Goal: Task Accomplishment & Management: Use online tool/utility

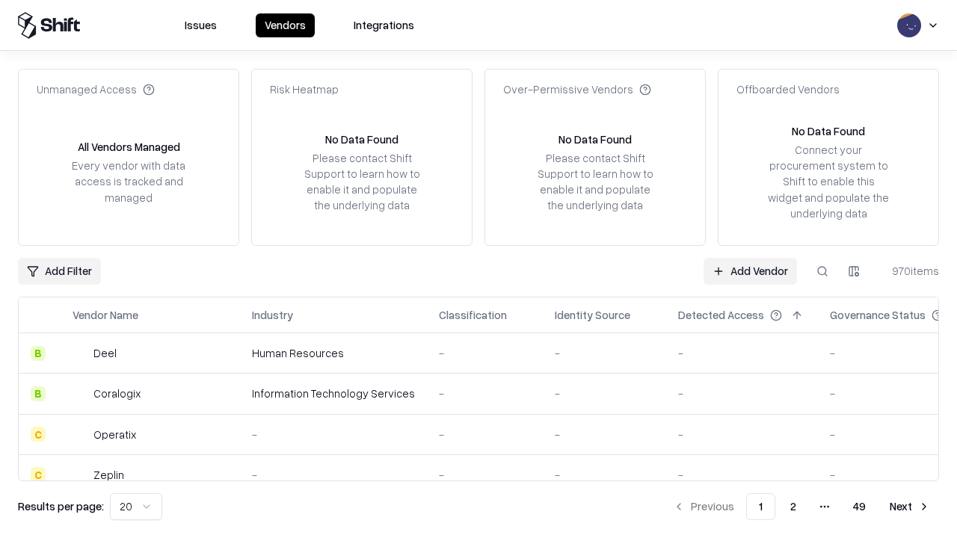
click at [750, 271] on link "Add Vendor" at bounding box center [750, 271] width 93 height 27
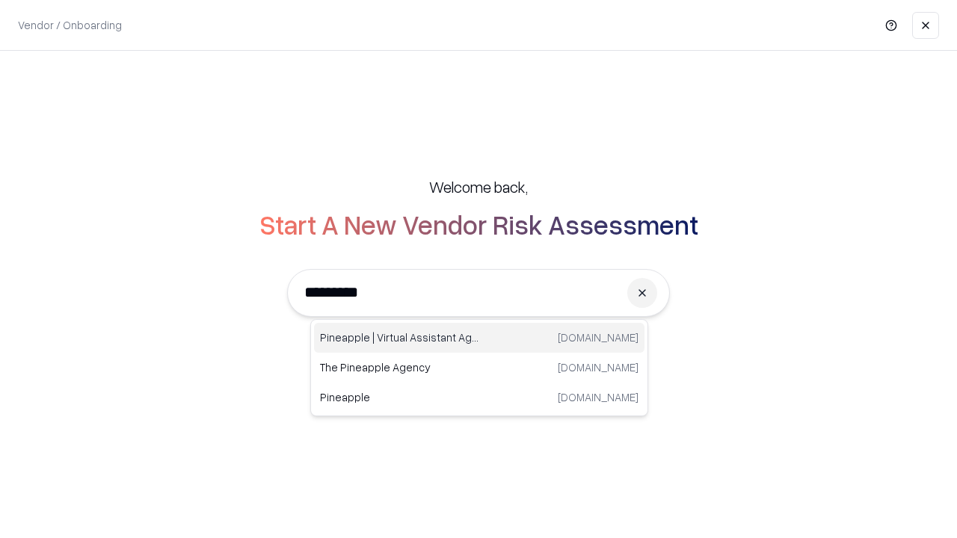
click at [479, 338] on div "Pineapple | Virtual Assistant Agency trypineapple.com" at bounding box center [479, 338] width 331 height 30
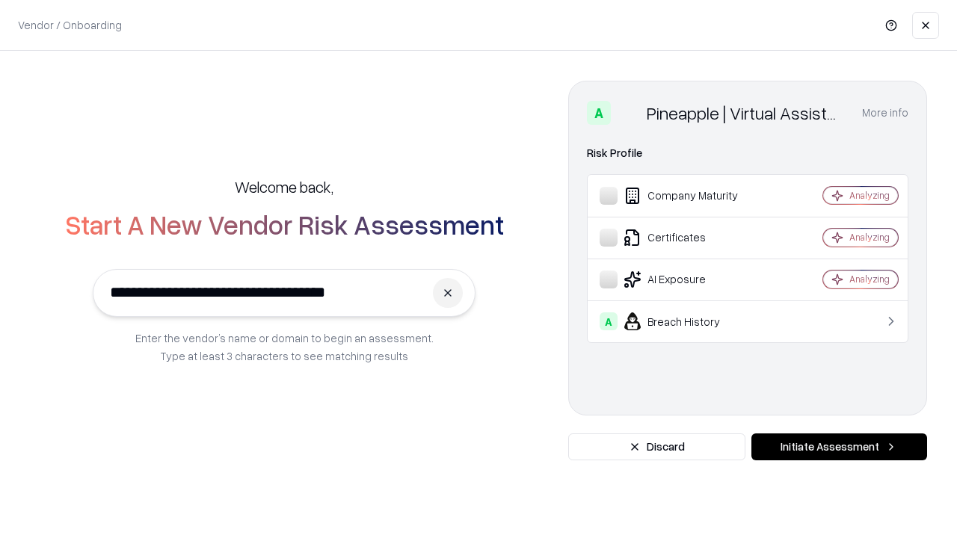
type input "**********"
click at [839, 447] on button "Initiate Assessment" at bounding box center [840, 447] width 176 height 27
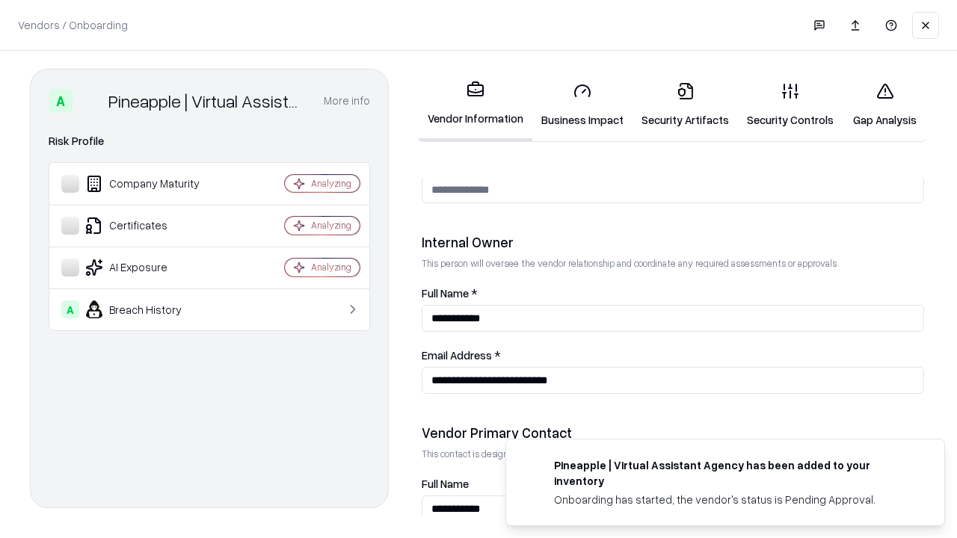
scroll to position [775, 0]
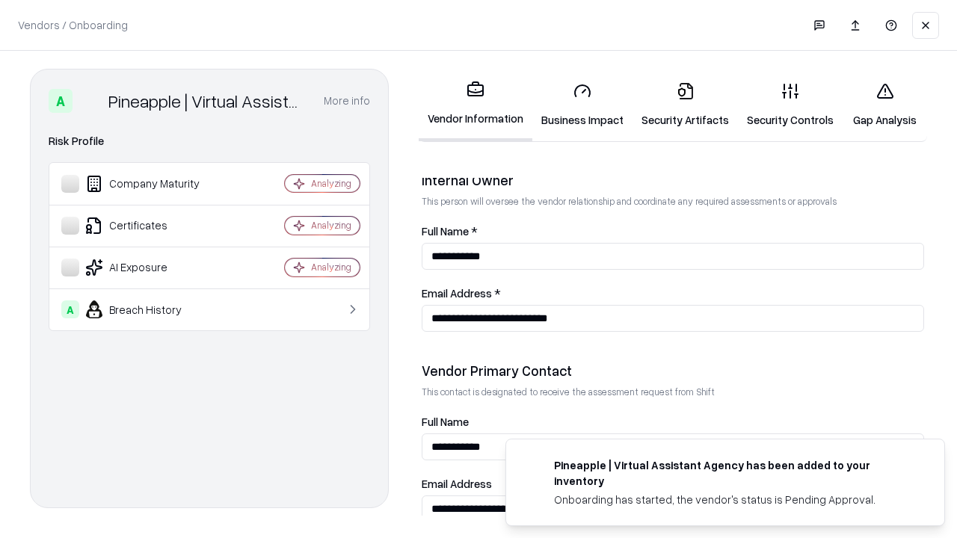
click at [583, 105] on link "Business Impact" at bounding box center [582, 105] width 100 height 70
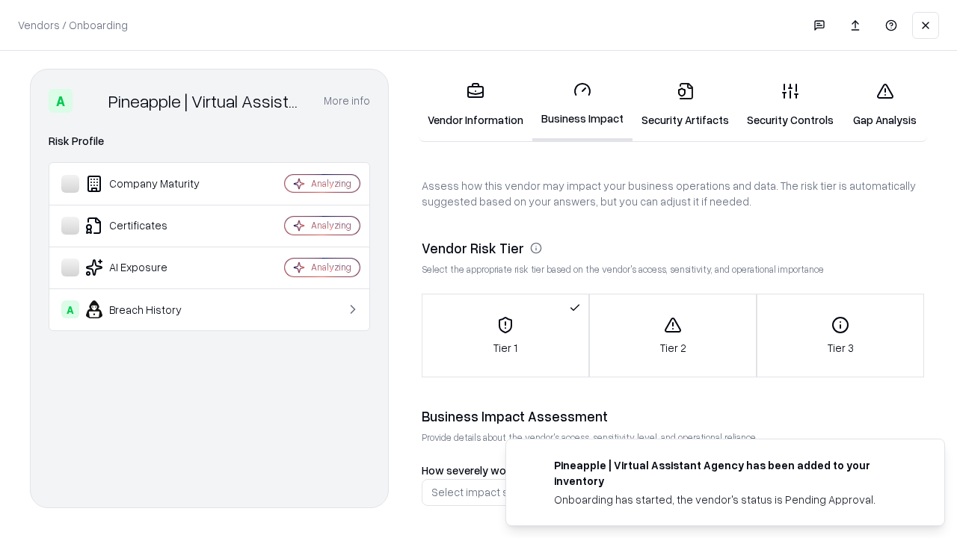
click at [685, 105] on link "Security Artifacts" at bounding box center [685, 105] width 105 height 70
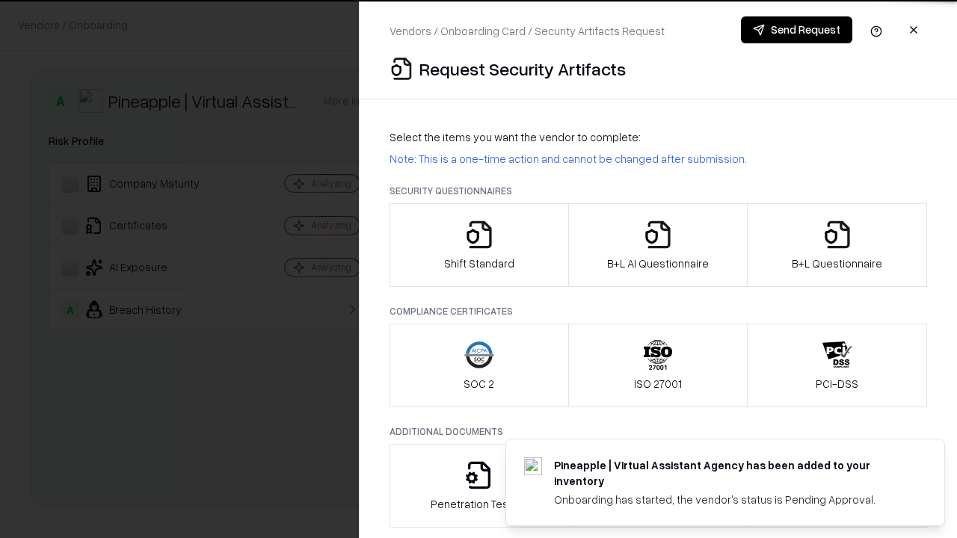
click at [479, 245] on icon "button" at bounding box center [479, 235] width 30 height 30
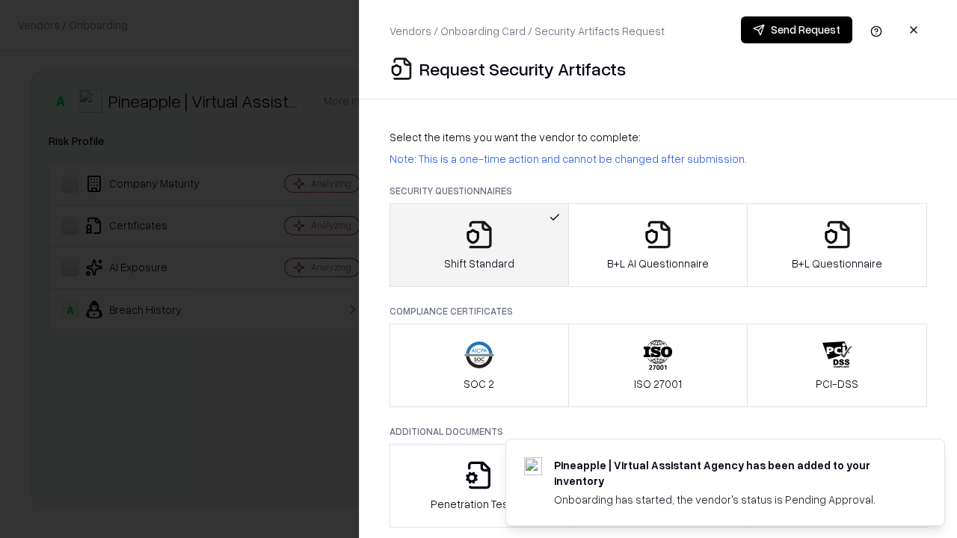
click at [796, 30] on button "Send Request" at bounding box center [796, 29] width 111 height 27
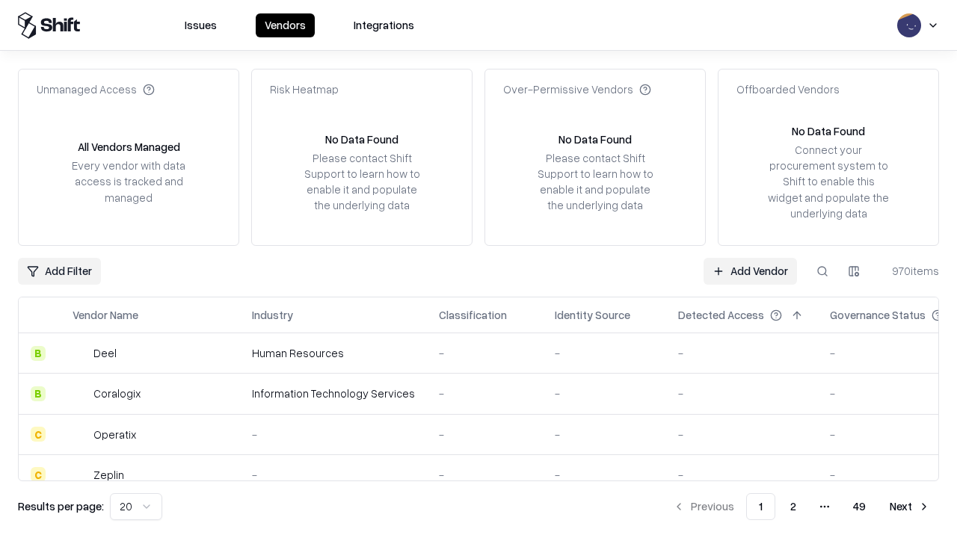
click at [823, 271] on button at bounding box center [822, 271] width 27 height 27
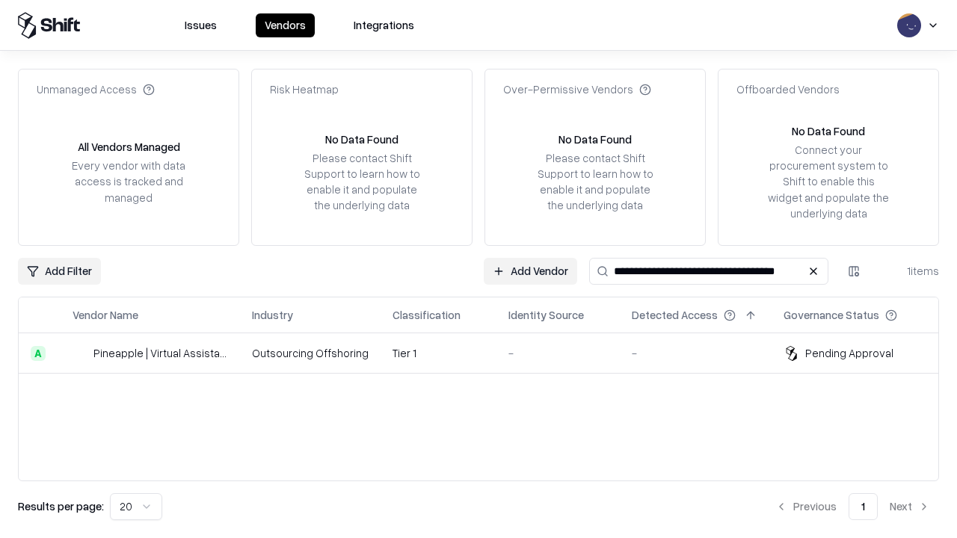
type input "**********"
click at [488, 353] on td "Tier 1" at bounding box center [439, 354] width 116 height 40
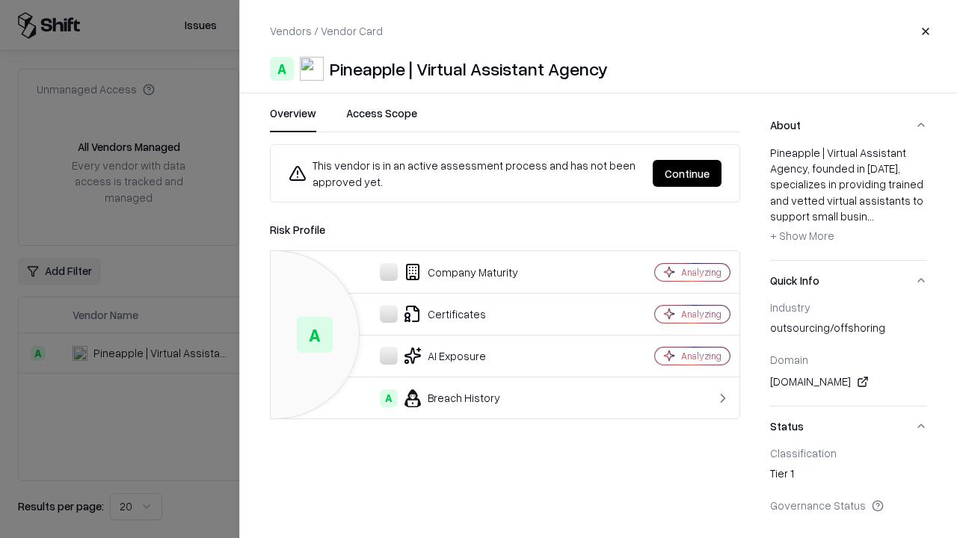
click at [687, 173] on button "Continue" at bounding box center [687, 173] width 69 height 27
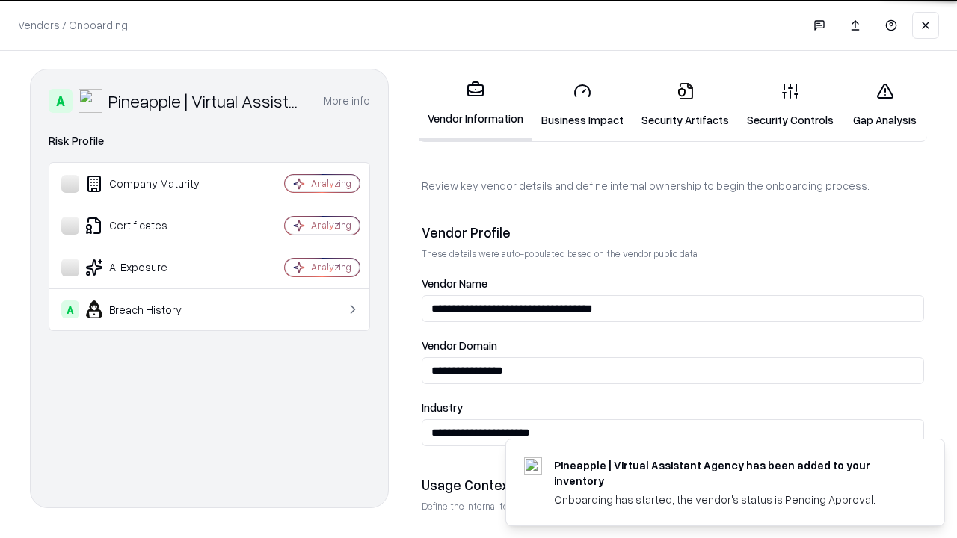
click at [685, 105] on link "Security Artifacts" at bounding box center [685, 105] width 105 height 70
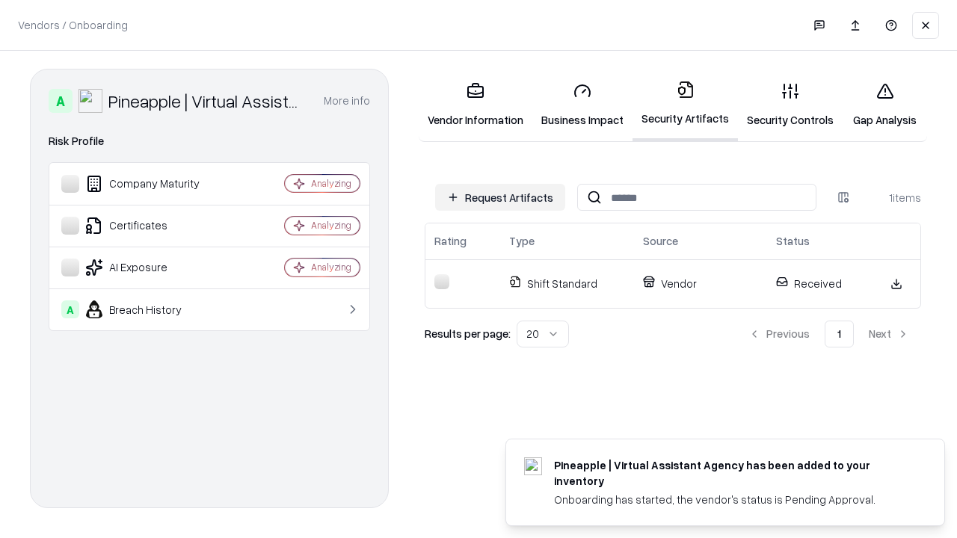
click at [790, 105] on link "Security Controls" at bounding box center [790, 105] width 105 height 70
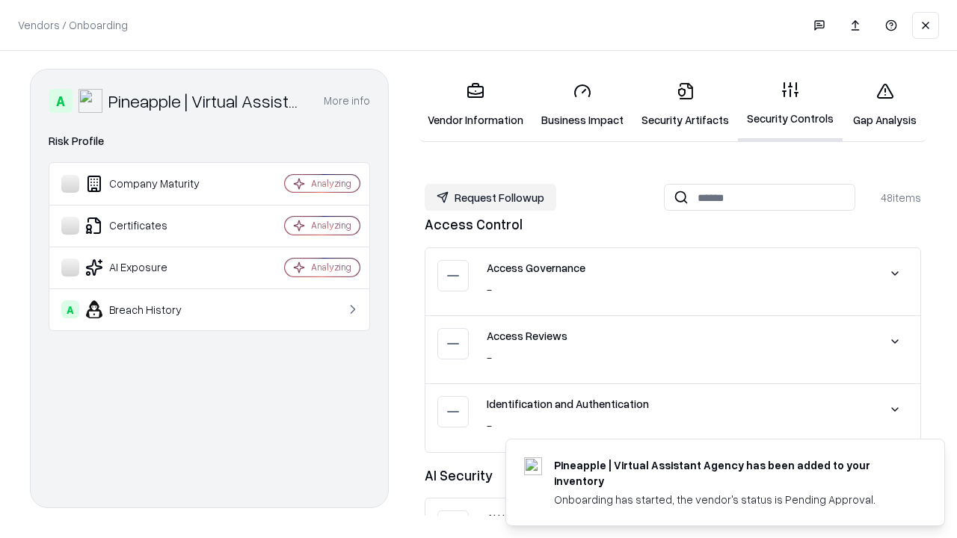
click at [491, 197] on button "Request Followup" at bounding box center [491, 197] width 132 height 27
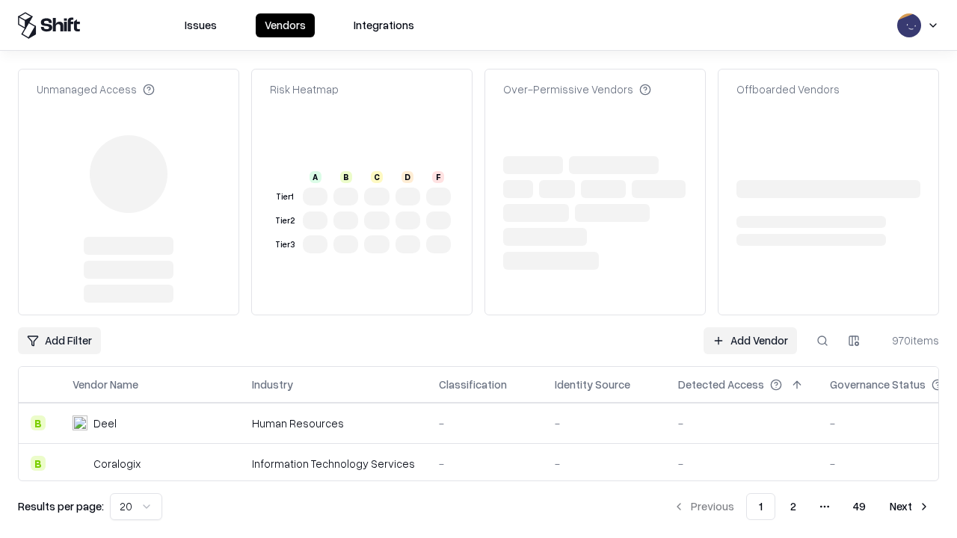
click at [750, 328] on link "Add Vendor" at bounding box center [750, 341] width 93 height 27
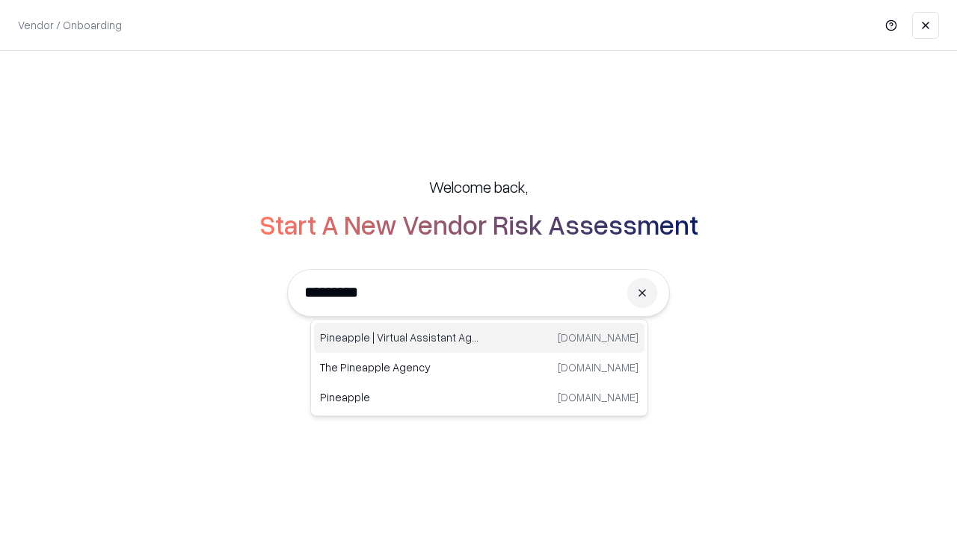
click at [479, 338] on div "Pineapple | Virtual Assistant Agency trypineapple.com" at bounding box center [479, 338] width 331 height 30
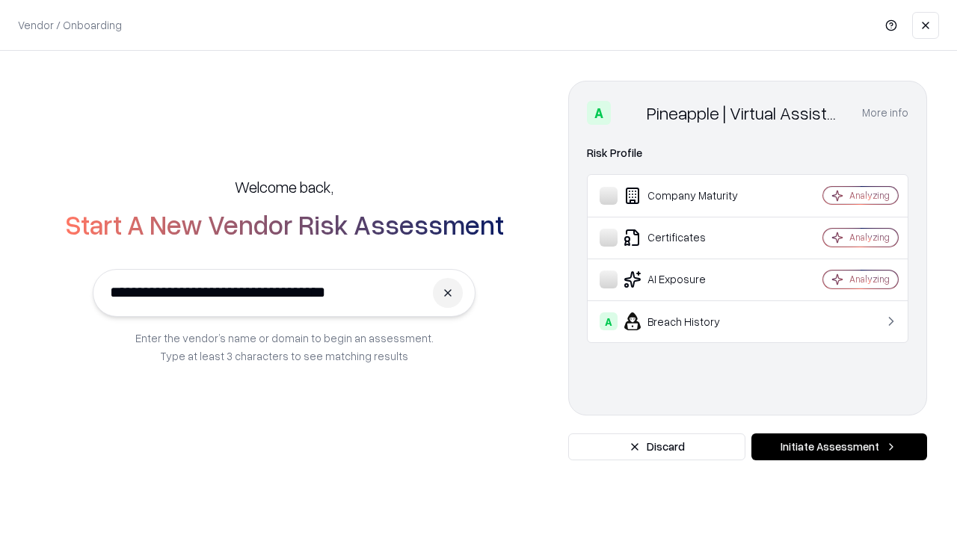
type input "**********"
click at [839, 447] on button "Initiate Assessment" at bounding box center [840, 447] width 176 height 27
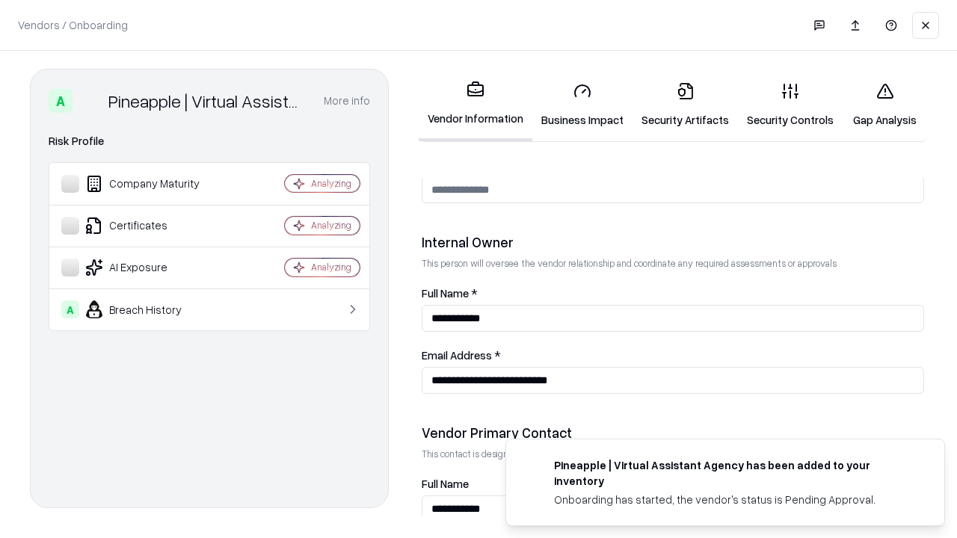
scroll to position [775, 0]
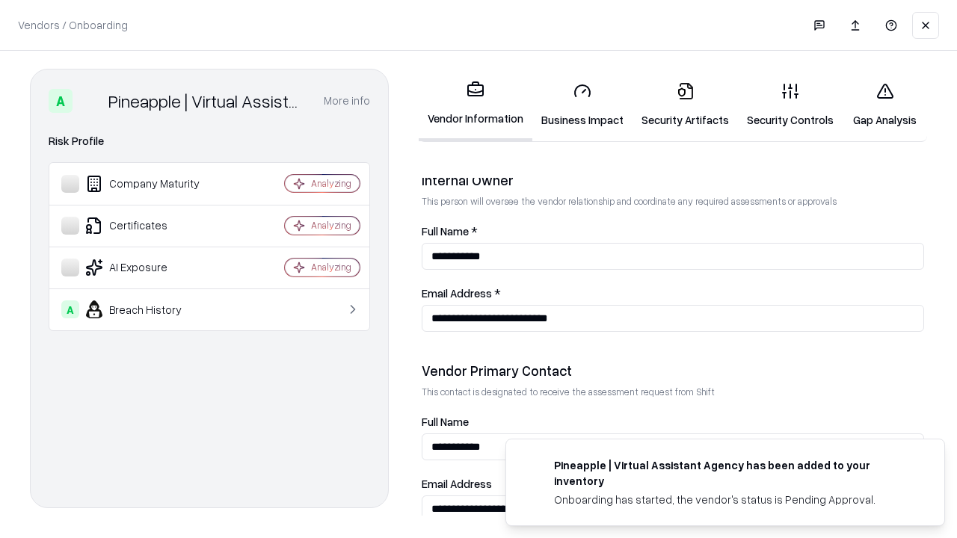
click at [885, 105] on link "Gap Analysis" at bounding box center [885, 105] width 84 height 70
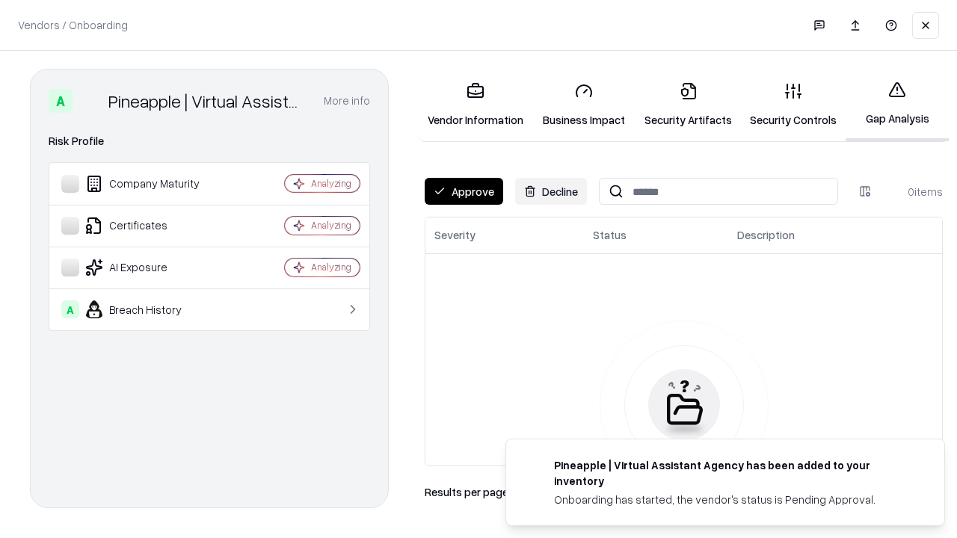
click at [464, 191] on button "Approve" at bounding box center [464, 191] width 79 height 27
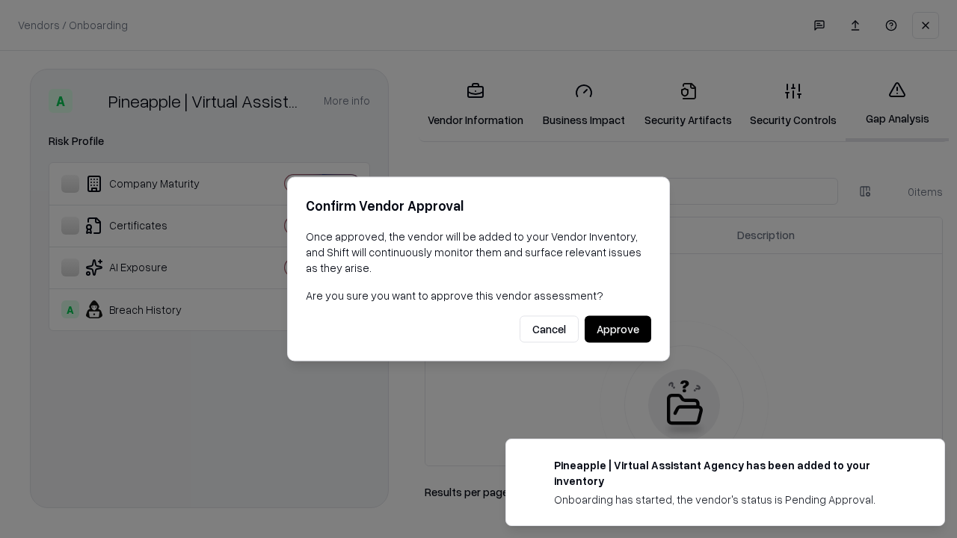
click at [618, 329] on button "Approve" at bounding box center [618, 329] width 67 height 27
